Goal: Task Accomplishment & Management: Complete application form

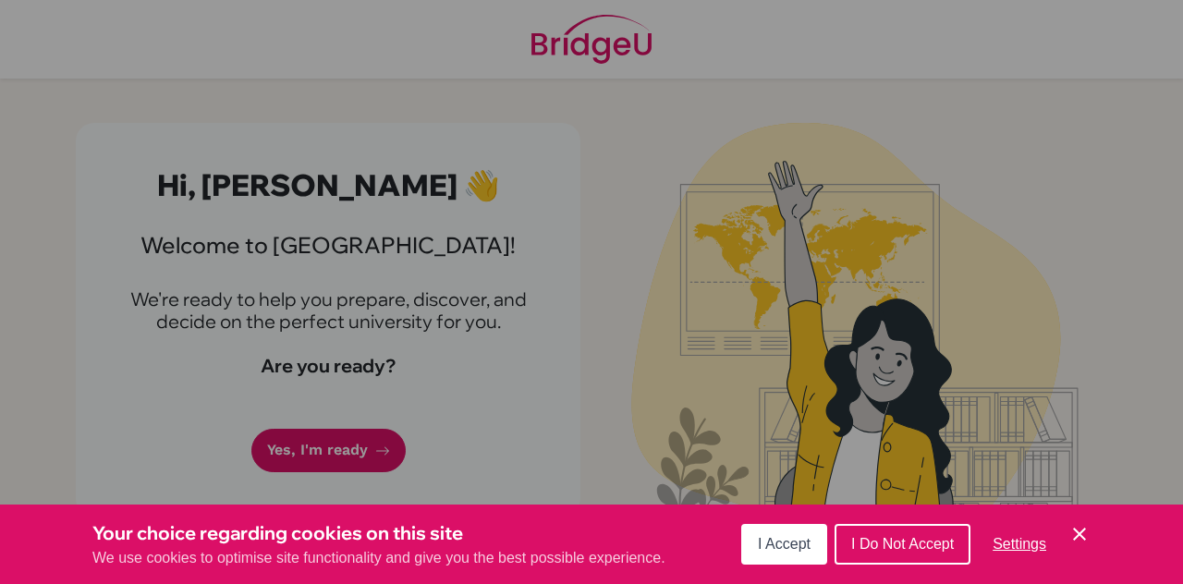
click at [1089, 537] on icon "Cookie Control Close Icon" at bounding box center [1080, 534] width 22 height 22
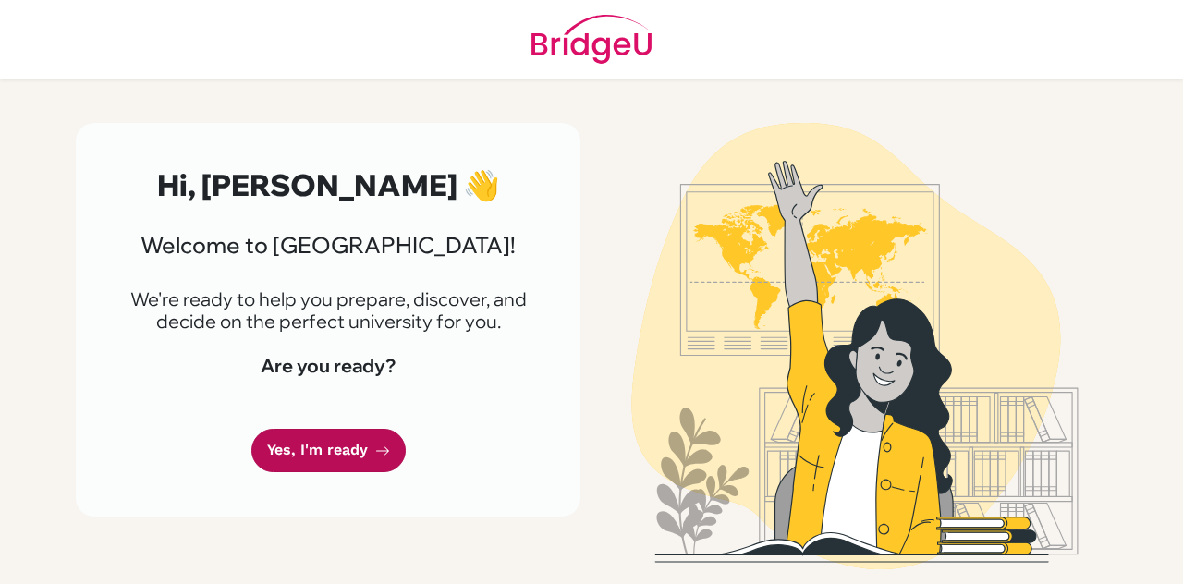
click at [396, 450] on link "Yes, I'm ready" at bounding box center [328, 450] width 154 height 43
click at [340, 461] on link "Yes, I'm ready" at bounding box center [328, 450] width 154 height 43
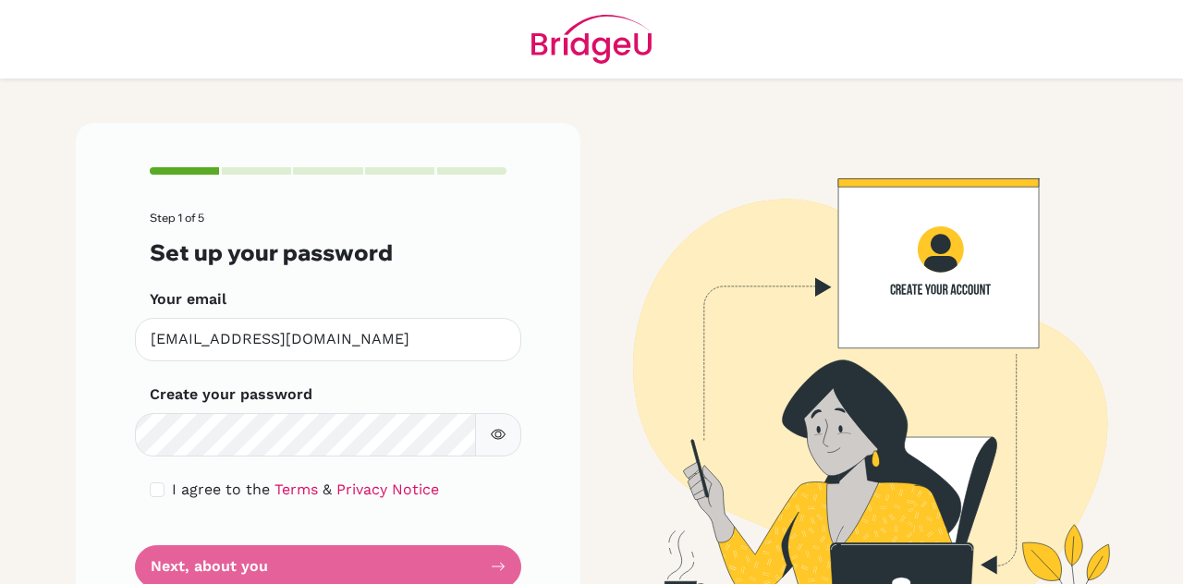
click at [16, 340] on main "Step 1 of 5 Set up your password Your email s25-0068@reedleyschool.com Invalid …" at bounding box center [591, 292] width 1183 height 584
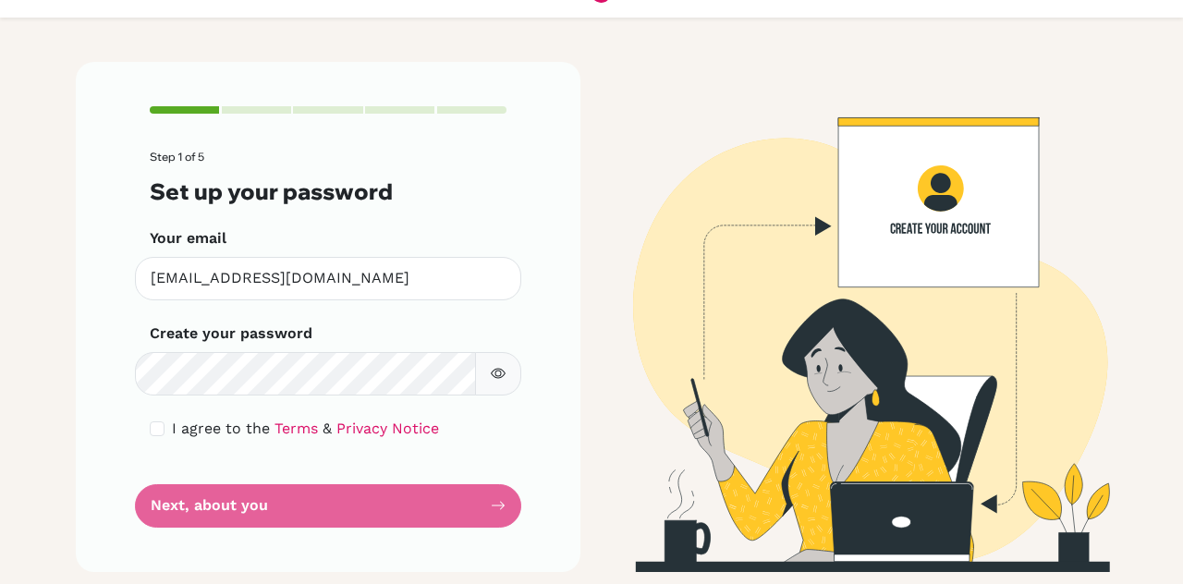
scroll to position [63, 0]
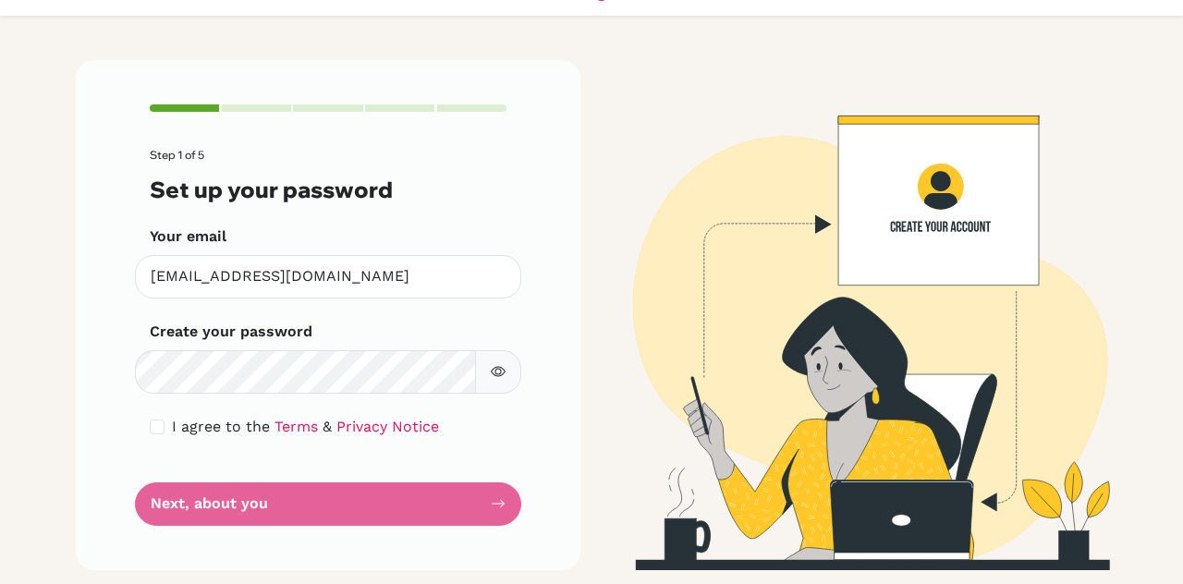
click at [159, 415] on form "Step 1 of 5 Set up your password Your email s25-0068@reedleyschool.com Invalid …" at bounding box center [328, 337] width 357 height 376
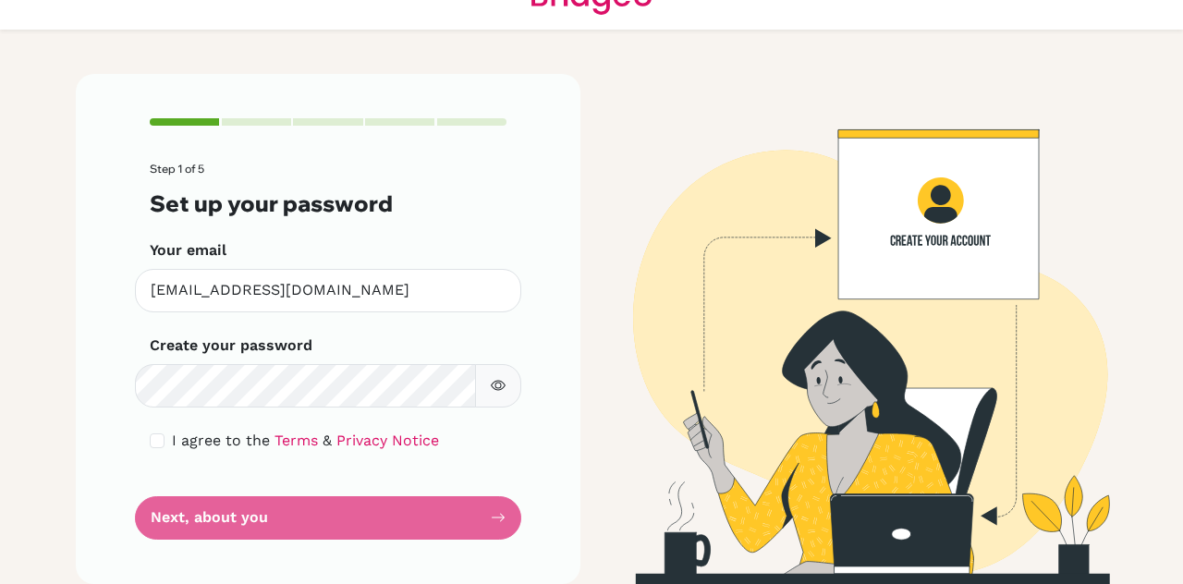
click at [165, 454] on form "Step 1 of 5 Set up your password Your email s25-0068@reedleyschool.com Invalid …" at bounding box center [328, 351] width 357 height 376
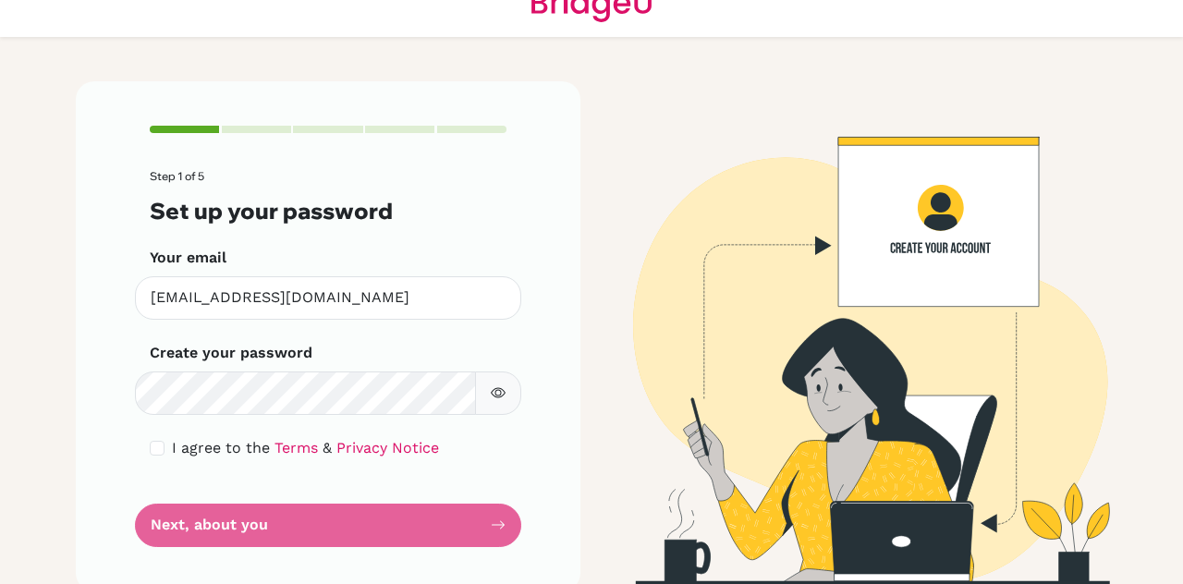
scroll to position [40, 0]
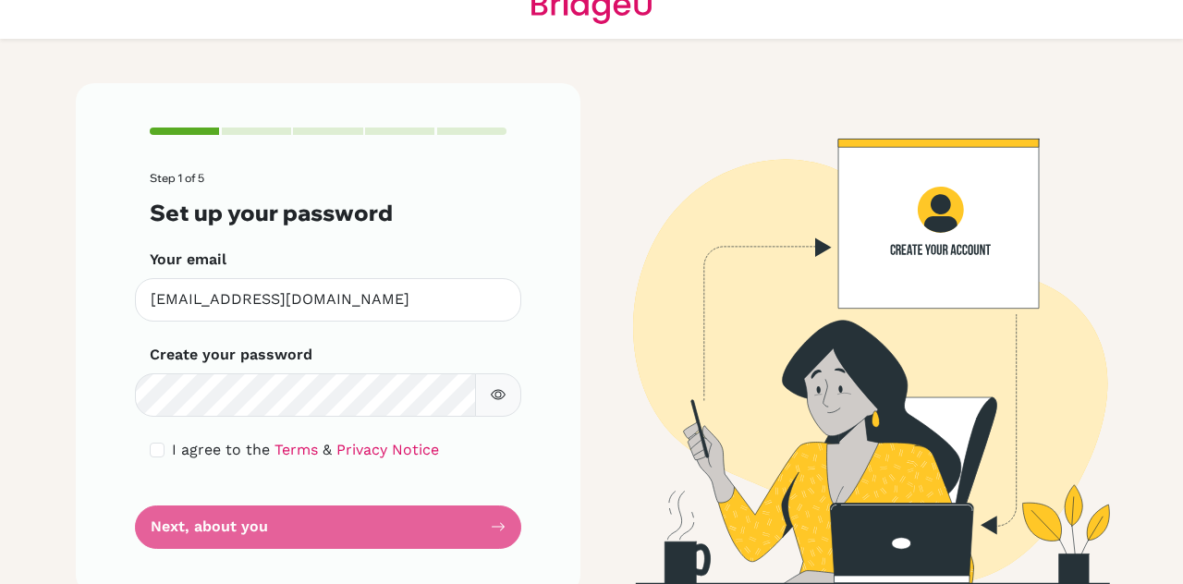
click at [165, 453] on div "I agree to the Terms & Privacy Notice" at bounding box center [328, 450] width 357 height 22
click at [163, 448] on input "checkbox" at bounding box center [157, 450] width 15 height 15
checkbox input "true"
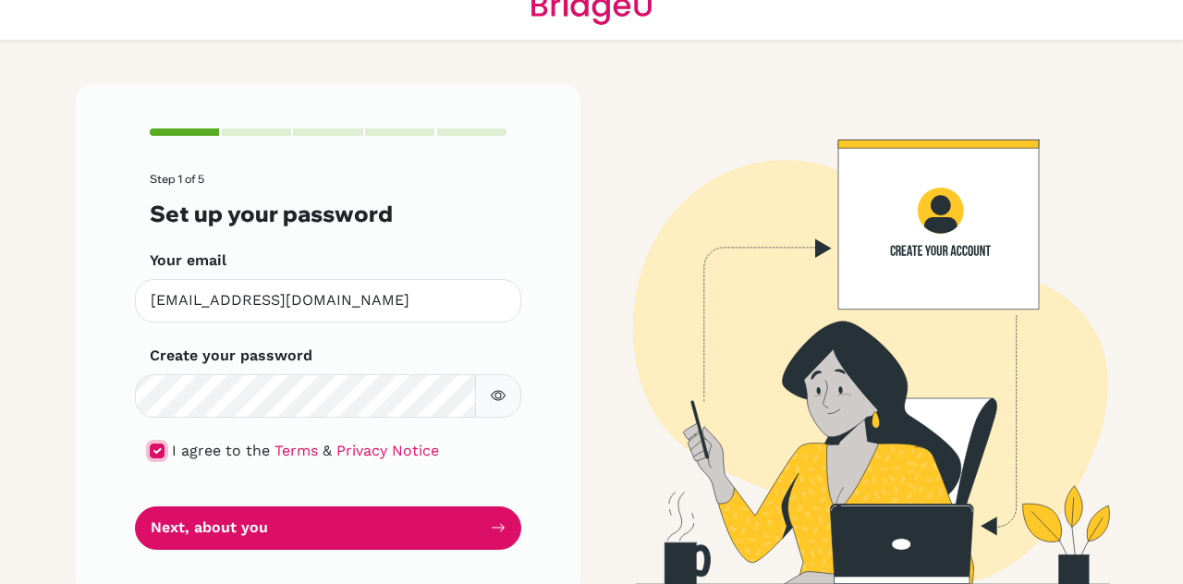
scroll to position [44, 0]
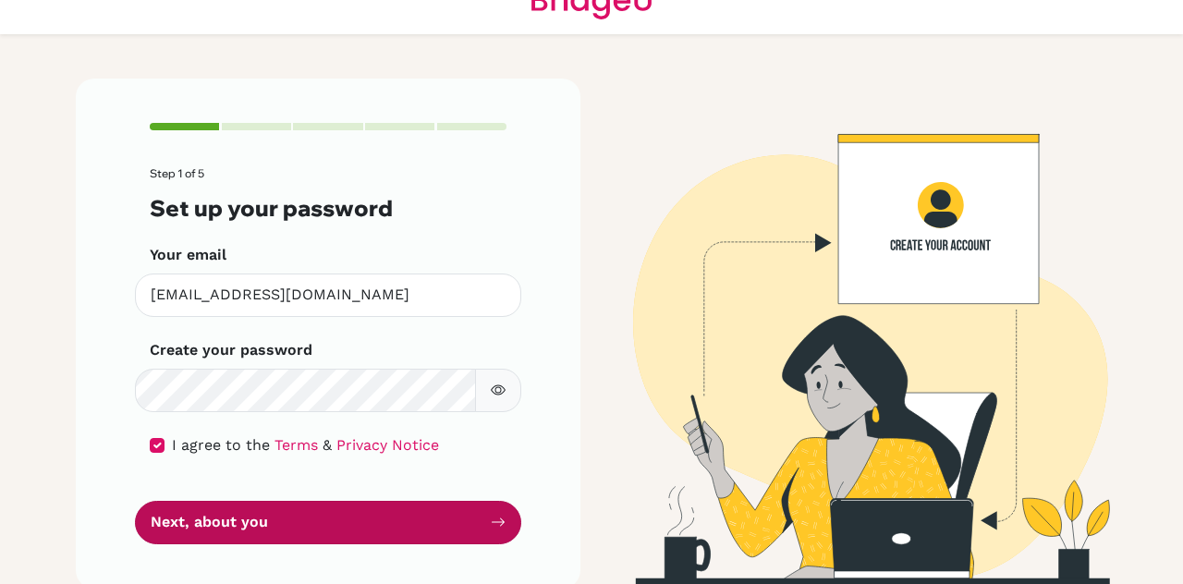
click at [305, 523] on button "Next, about you" at bounding box center [328, 522] width 386 height 43
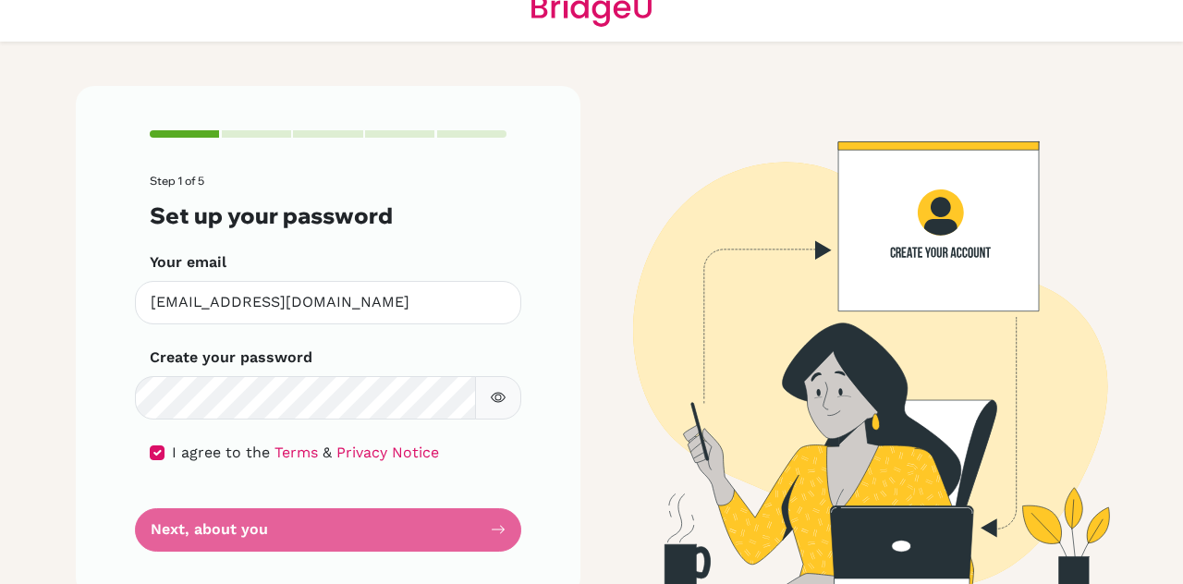
scroll to position [63, 0]
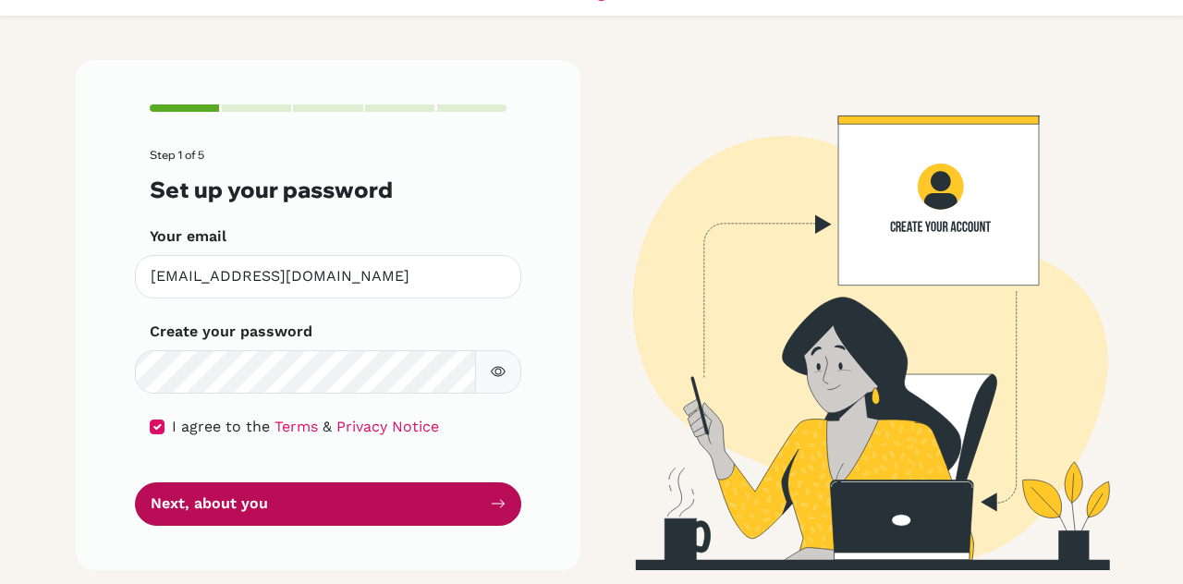
click at [391, 500] on button "Next, about you" at bounding box center [328, 504] width 386 height 43
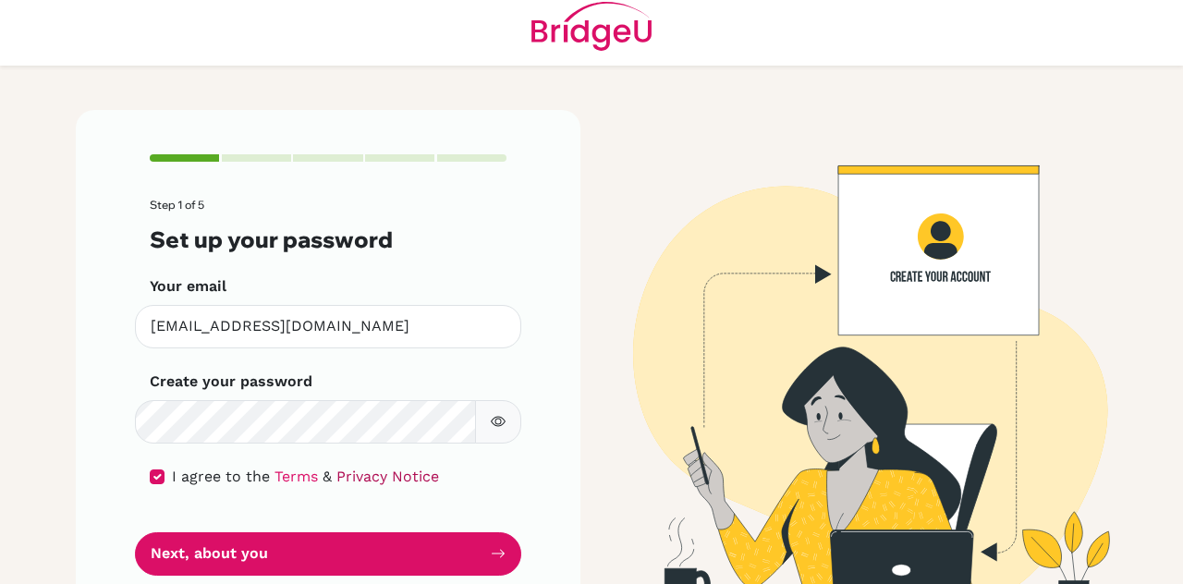
scroll to position [7, 0]
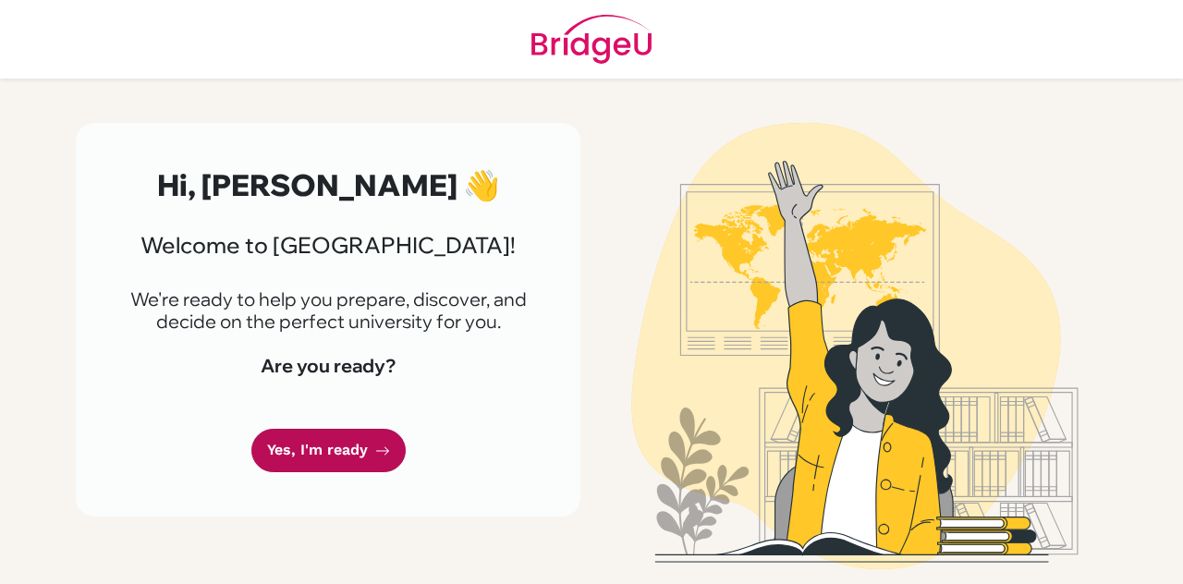
click at [339, 468] on link "Yes, I'm ready" at bounding box center [328, 450] width 154 height 43
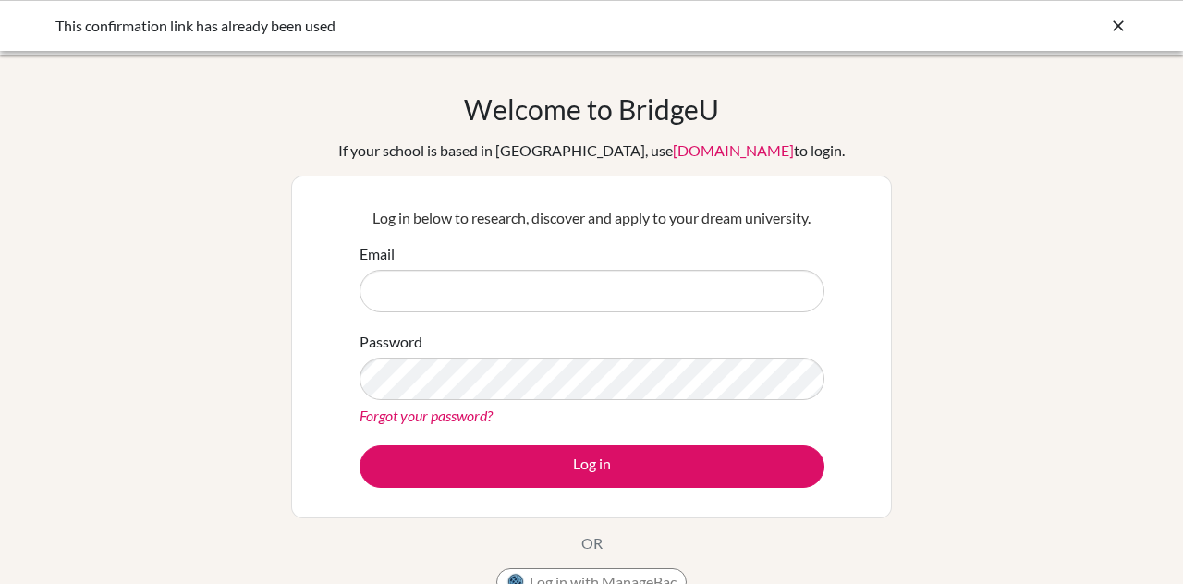
type input "[EMAIL_ADDRESS][DOMAIN_NAME]"
click at [317, 443] on div "Log in below to research, discover and apply to your dream university. Email [E…" at bounding box center [591, 347] width 601 height 343
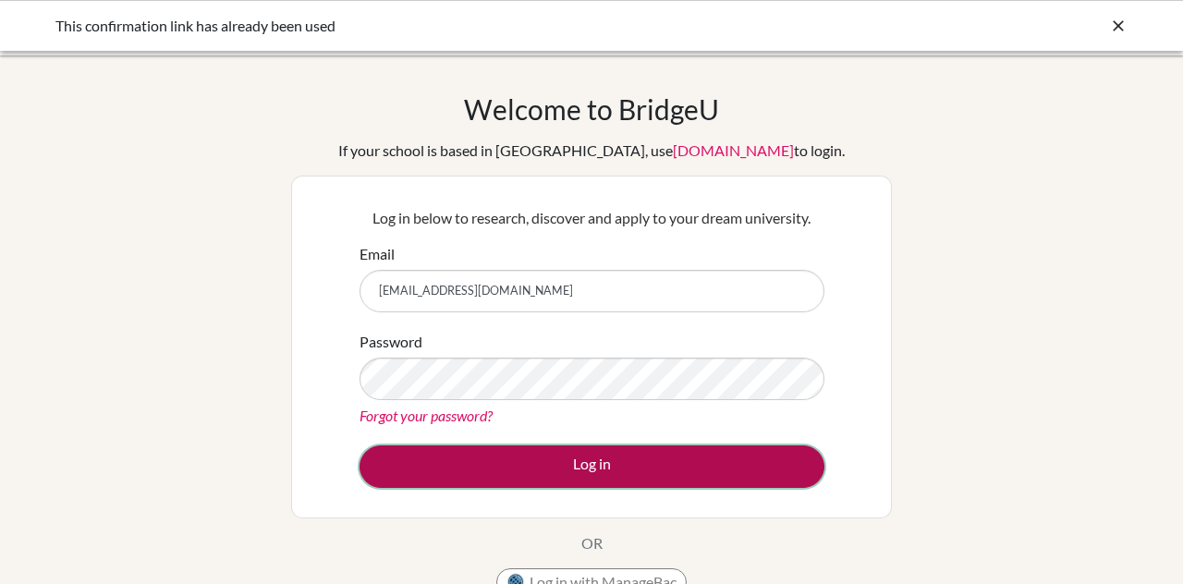
click at [483, 449] on button "Log in" at bounding box center [592, 467] width 465 height 43
